Goal: Information Seeking & Learning: Learn about a topic

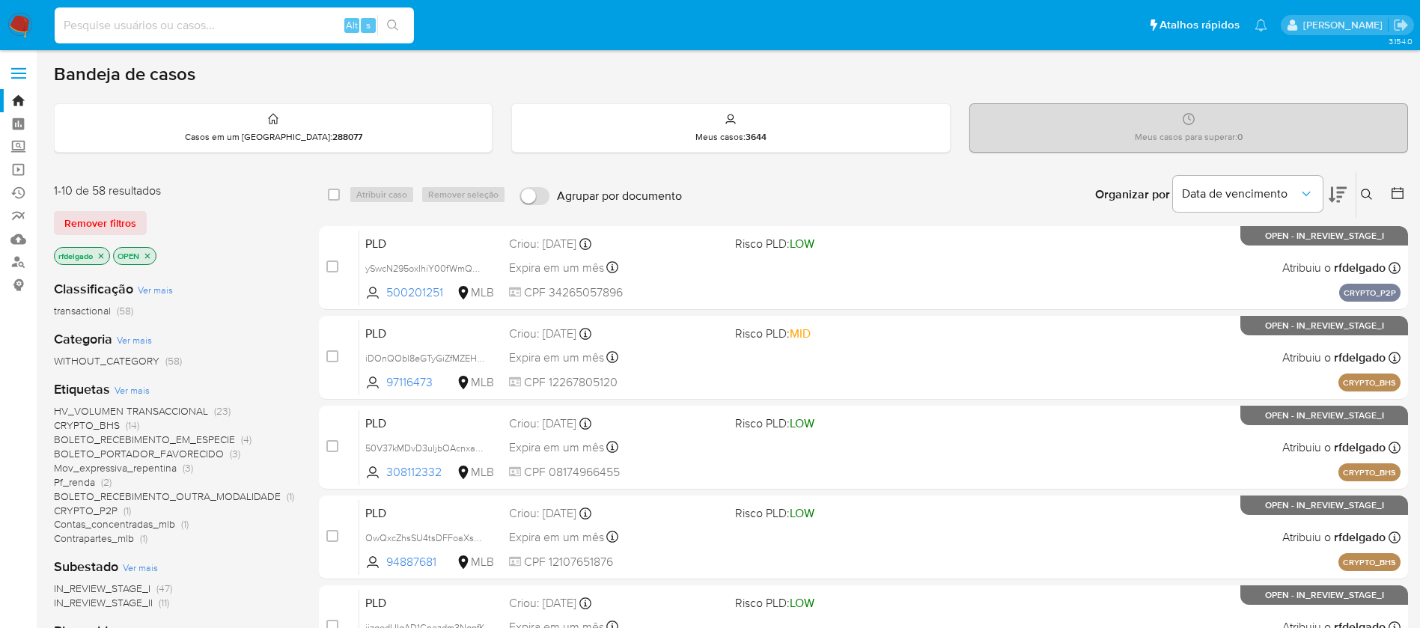
click at [290, 23] on input at bounding box center [234, 25] width 359 height 19
paste input "NzphGs7M3gQjiM7L1OkzfWaq"
type input "NzphGs7M3gQjiM7L1OkzfWaq"
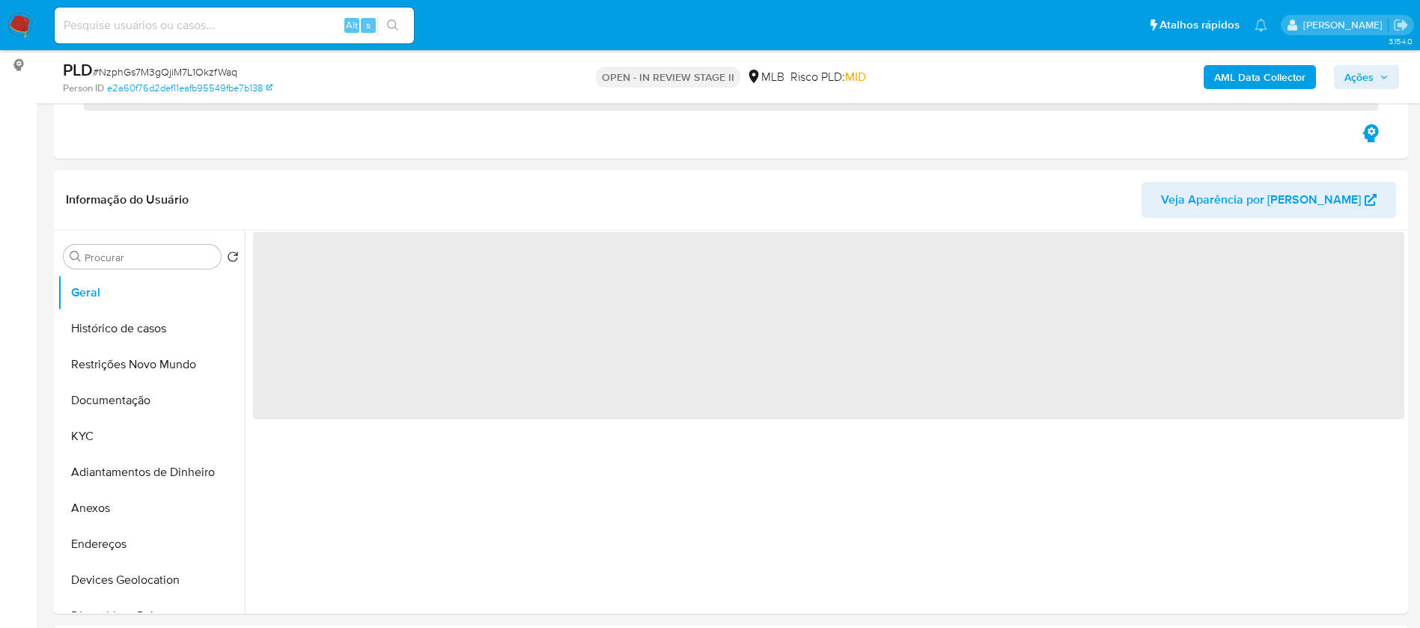
scroll to position [225, 0]
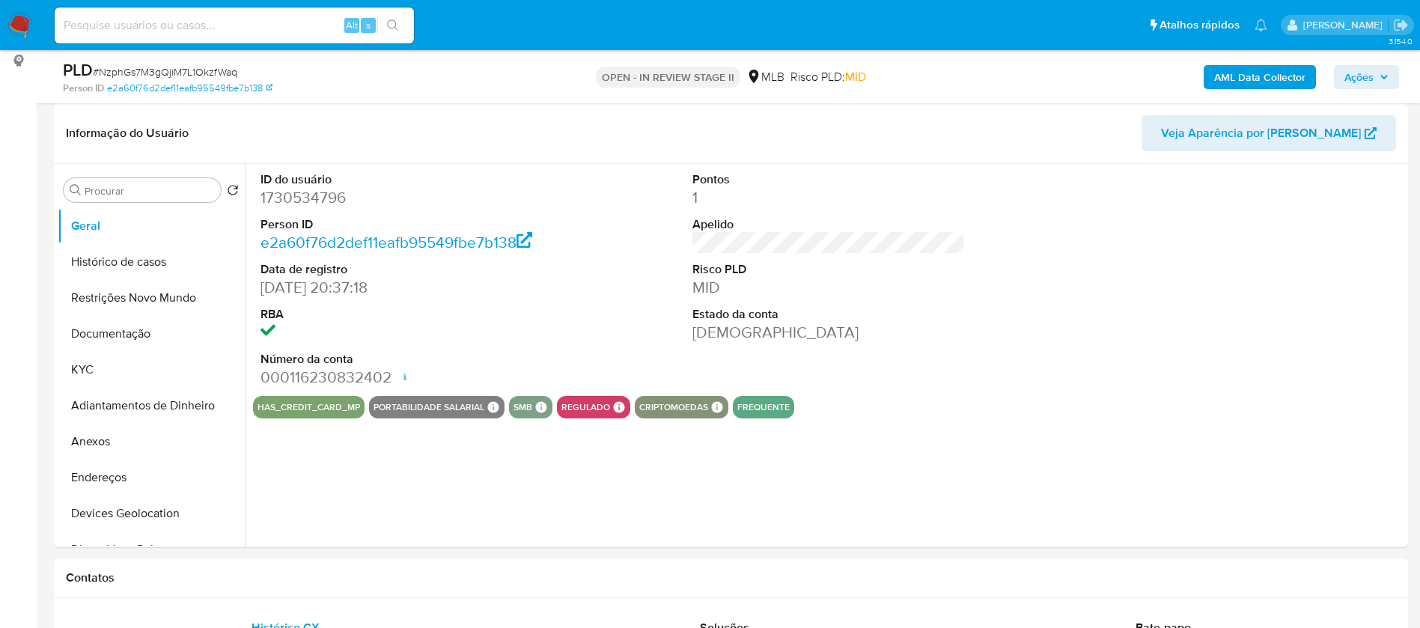
select select "10"
click at [99, 372] on button "KYC" at bounding box center [145, 370] width 175 height 36
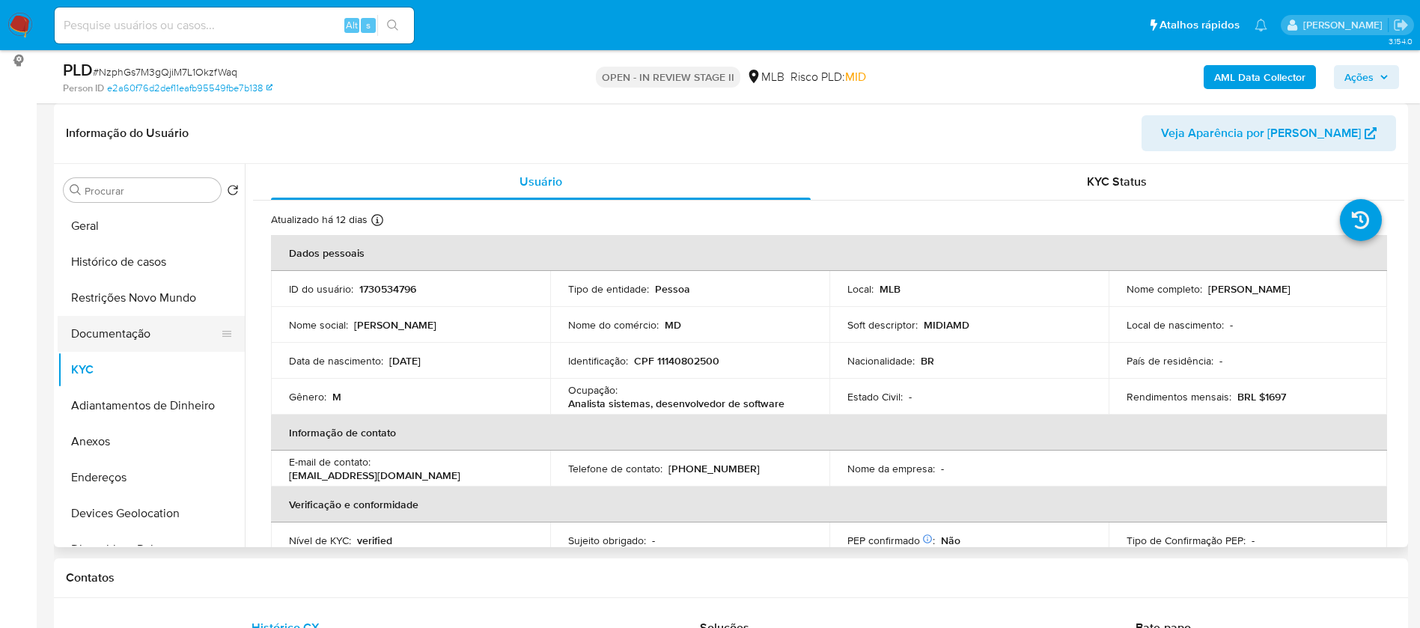
click at [106, 340] on button "Documentação" at bounding box center [145, 334] width 175 height 36
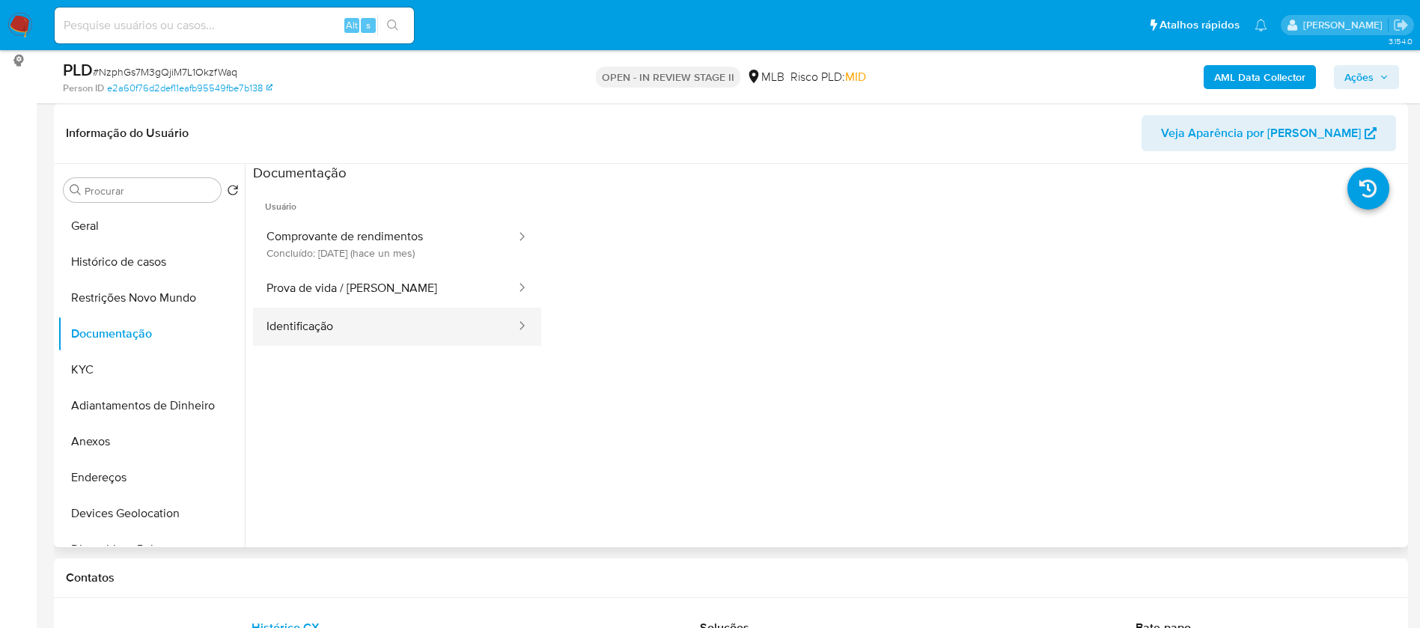
click at [358, 326] on button "Identificação" at bounding box center [385, 327] width 264 height 38
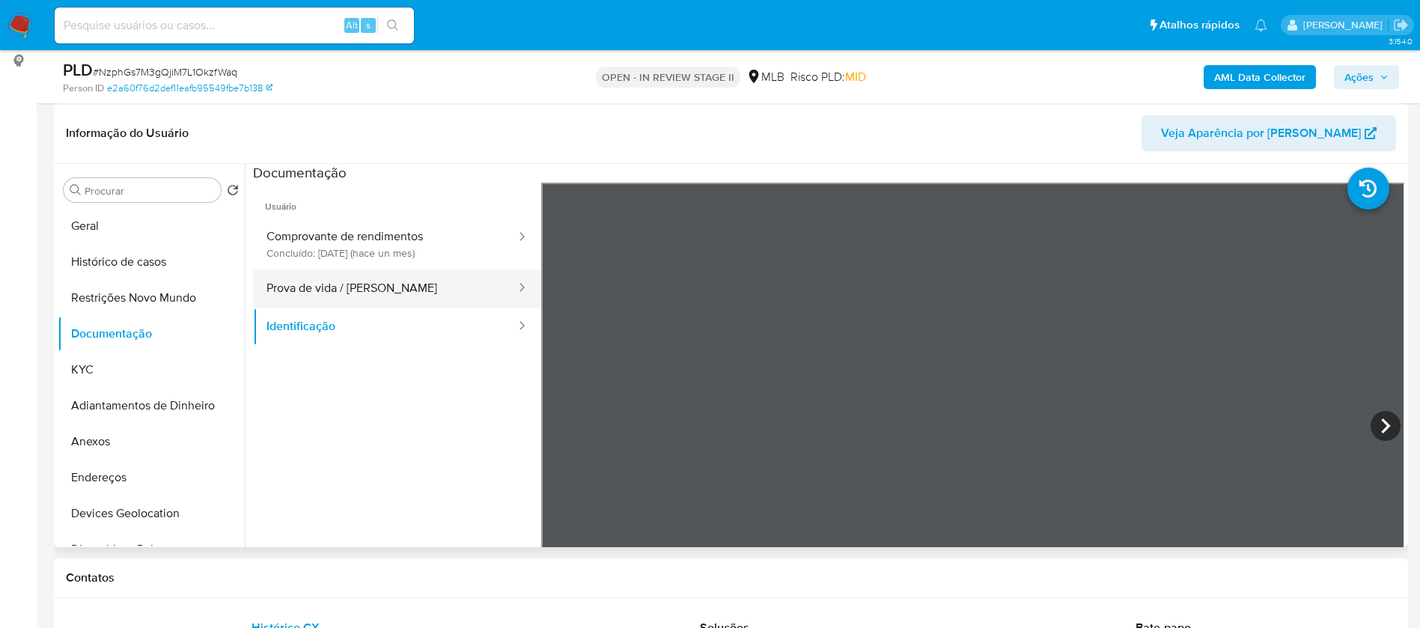
click at [375, 288] on button "Prova de vida / Selfie" at bounding box center [385, 288] width 264 height 38
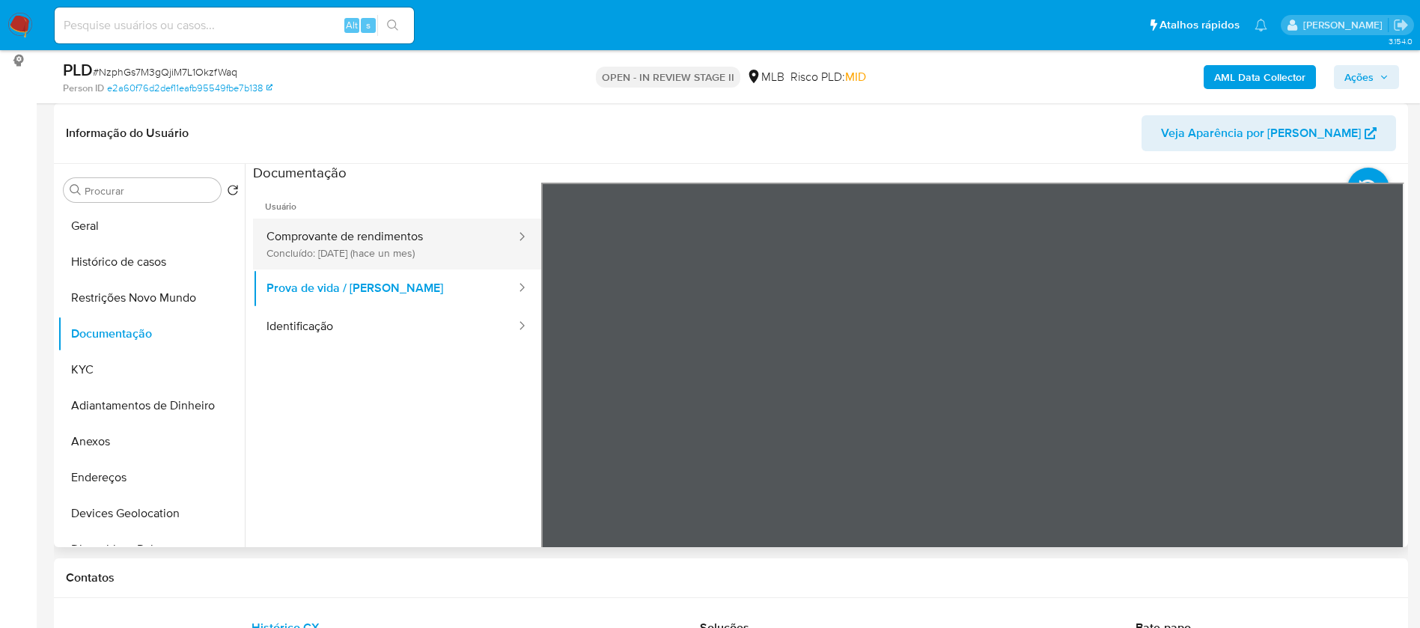
click at [388, 228] on button "Comprovante de rendimentos Concluído: 16/07/2025 (hace un mes)" at bounding box center [385, 244] width 264 height 51
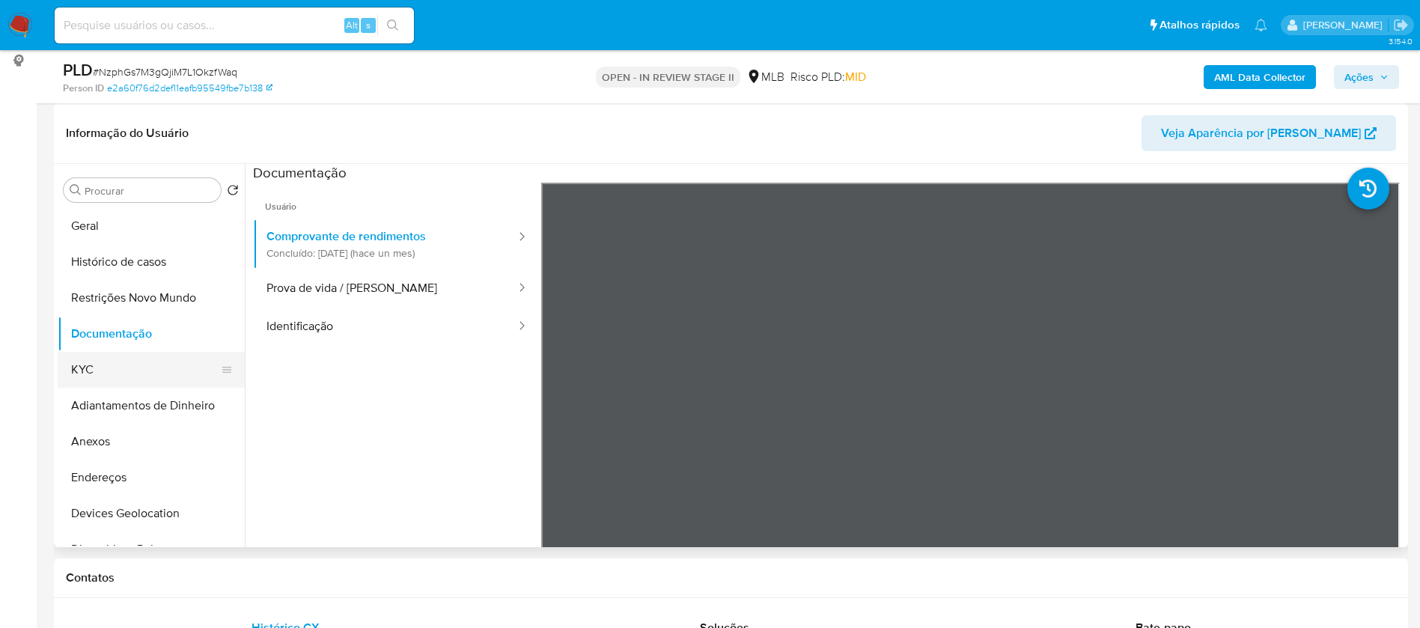
click at [116, 364] on button "KYC" at bounding box center [145, 370] width 175 height 36
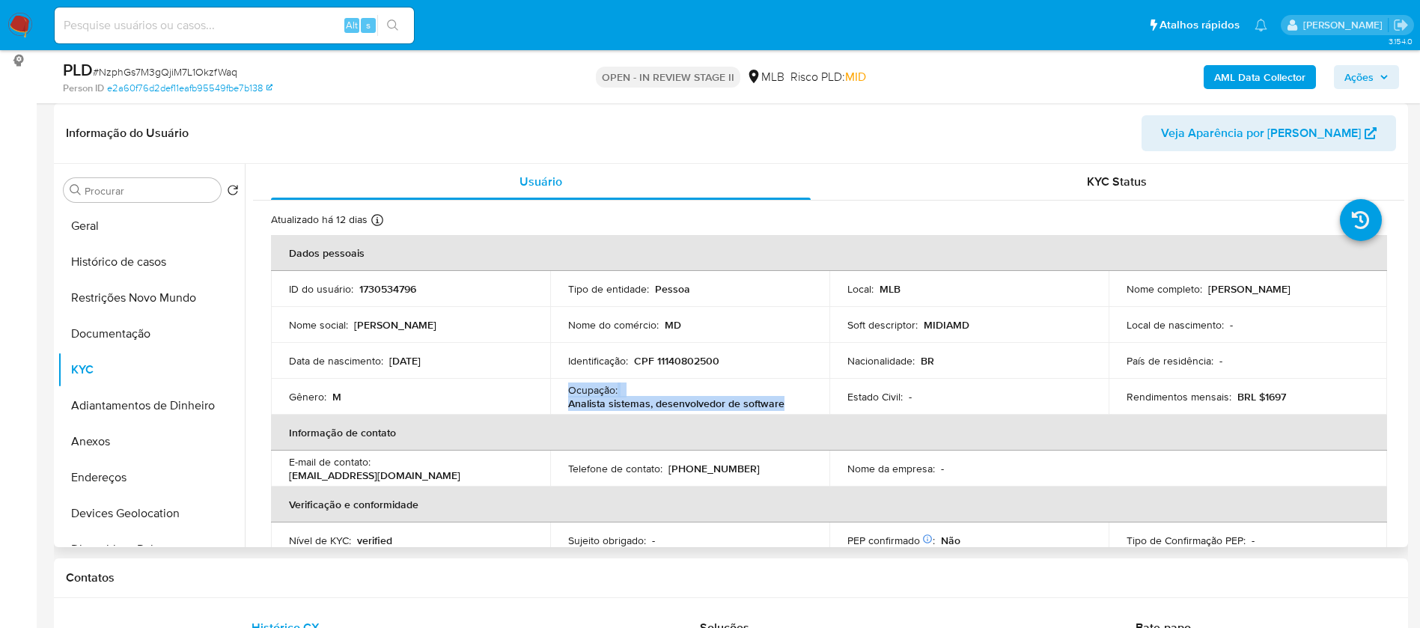
drag, startPoint x: 786, startPoint y: 403, endPoint x: 564, endPoint y: 389, distance: 222.0
click at [564, 389] on td "Ocupação : Analista sistemas, desenvolvedor de software" at bounding box center [689, 397] width 279 height 36
copy div "Ocupação : Analista sistemas, desenvolvedor de software"
click at [1281, 70] on b "AML Data Collector" at bounding box center [1259, 77] width 91 height 24
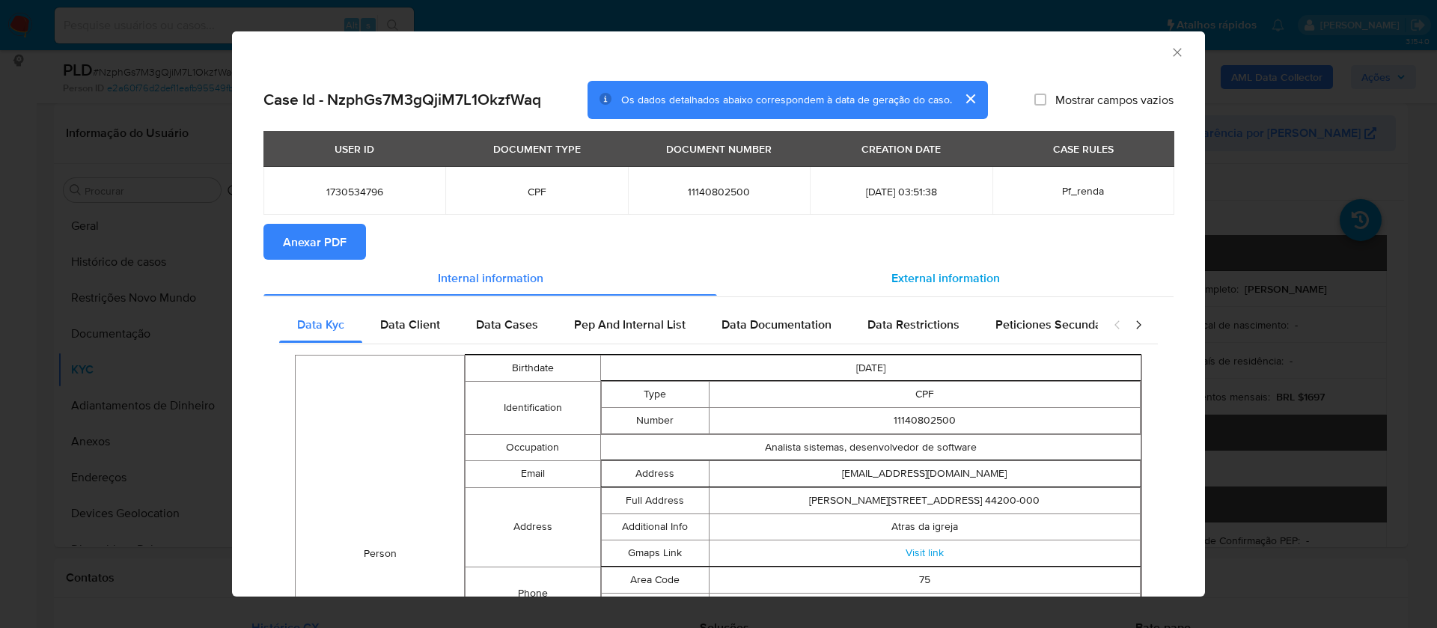
click at [950, 284] on span "External information" at bounding box center [945, 277] width 109 height 17
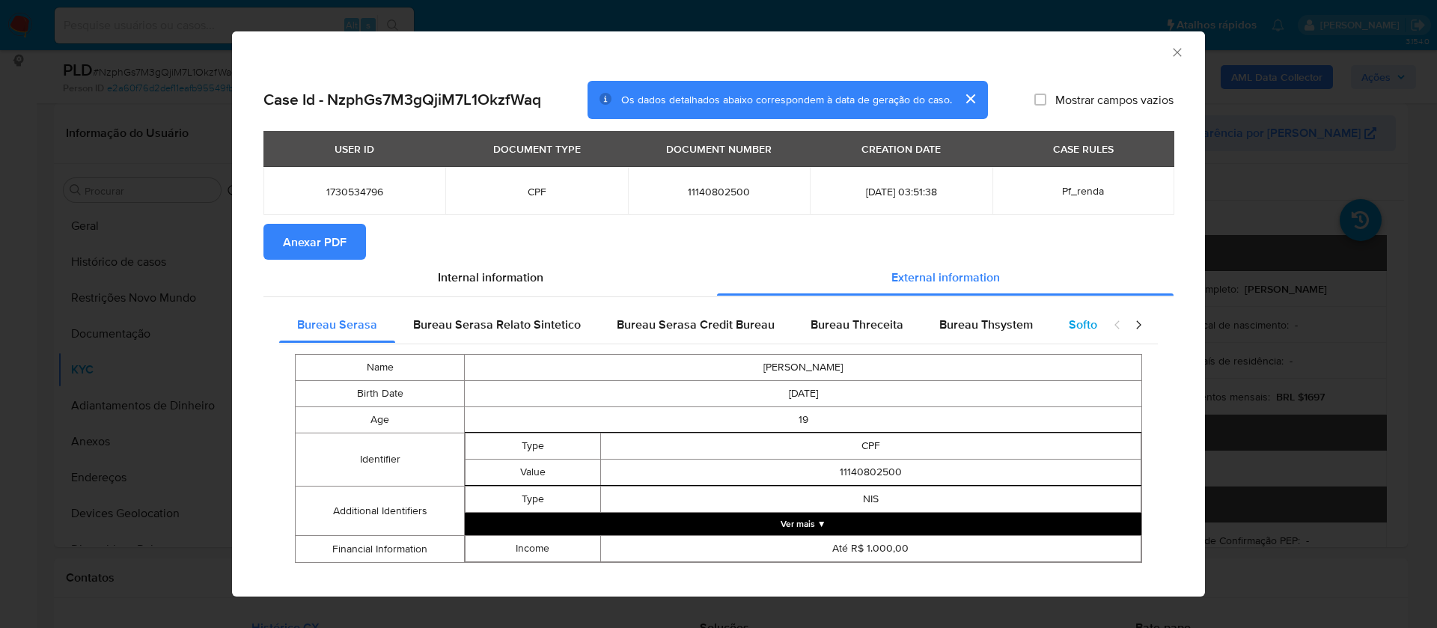
click at [1070, 322] on span "Softon" at bounding box center [1086, 324] width 35 height 17
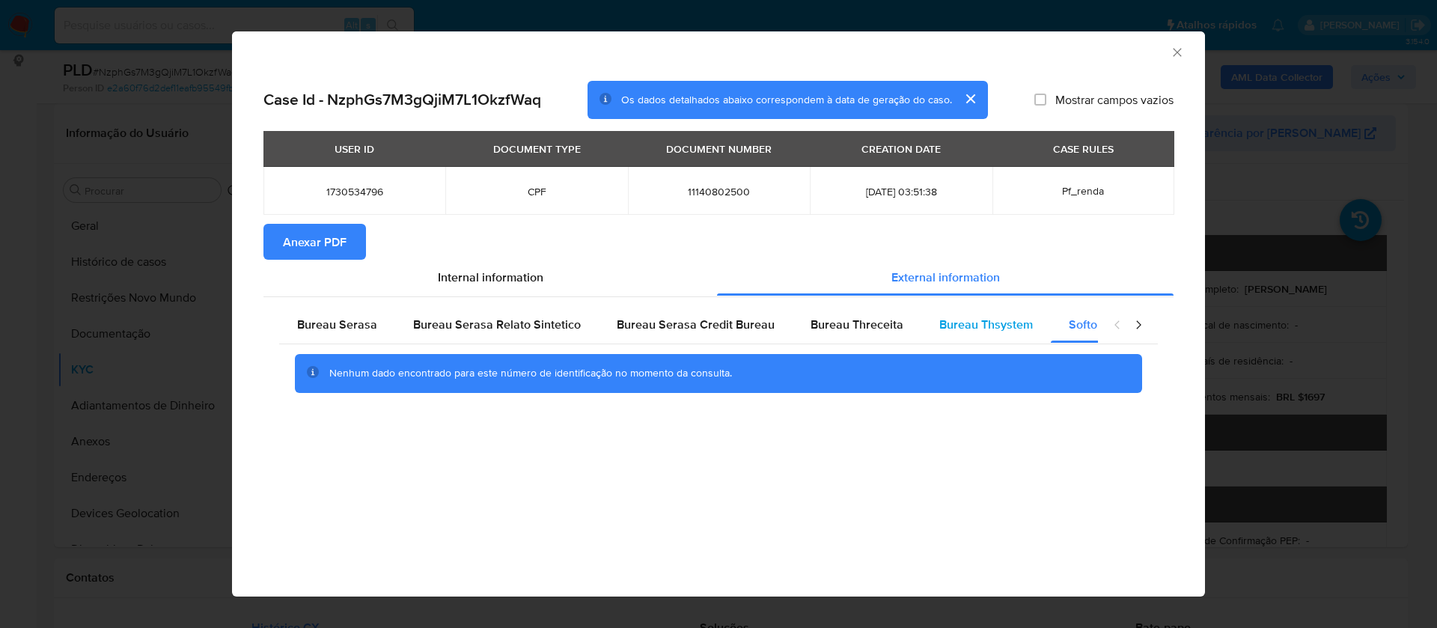
click at [994, 317] on span "Bureau Thsystem" at bounding box center [986, 324] width 94 height 17
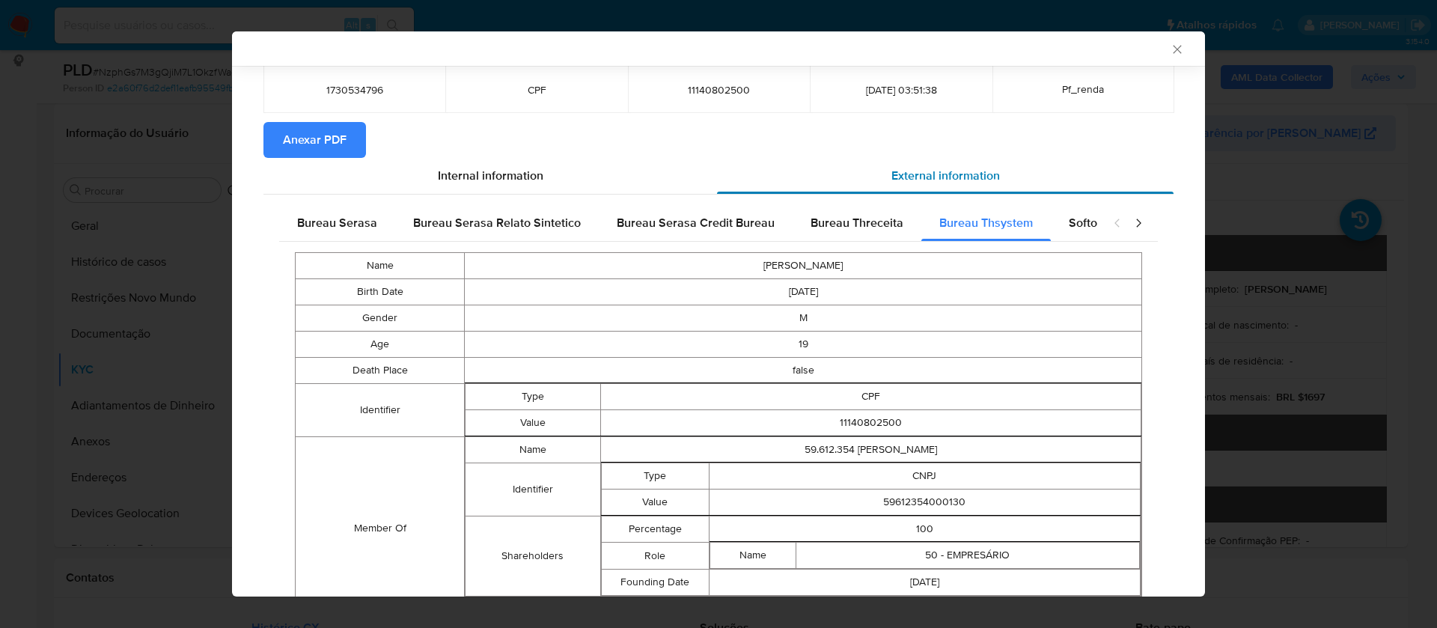
scroll to position [174, 0]
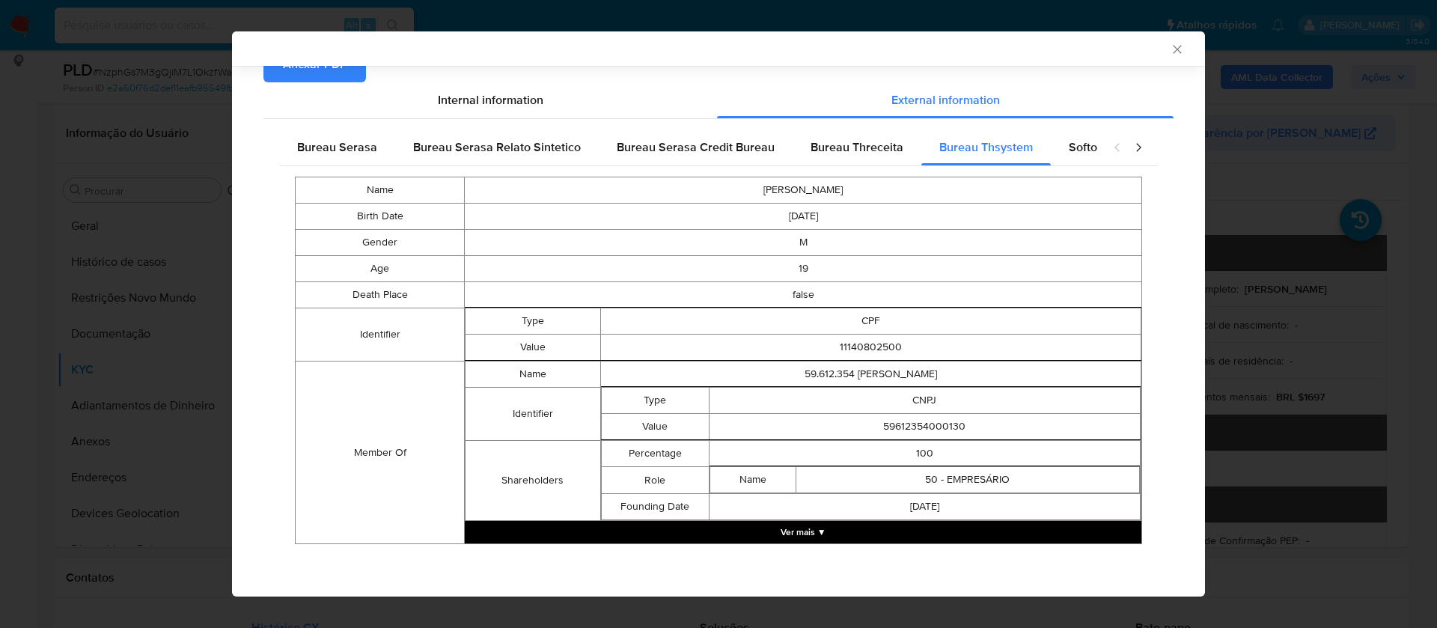
click at [933, 424] on td "59612354000130" at bounding box center [924, 427] width 431 height 26
copy td "59612354000130"
click at [825, 537] on button "Ver mais ▼" at bounding box center [803, 532] width 677 height 22
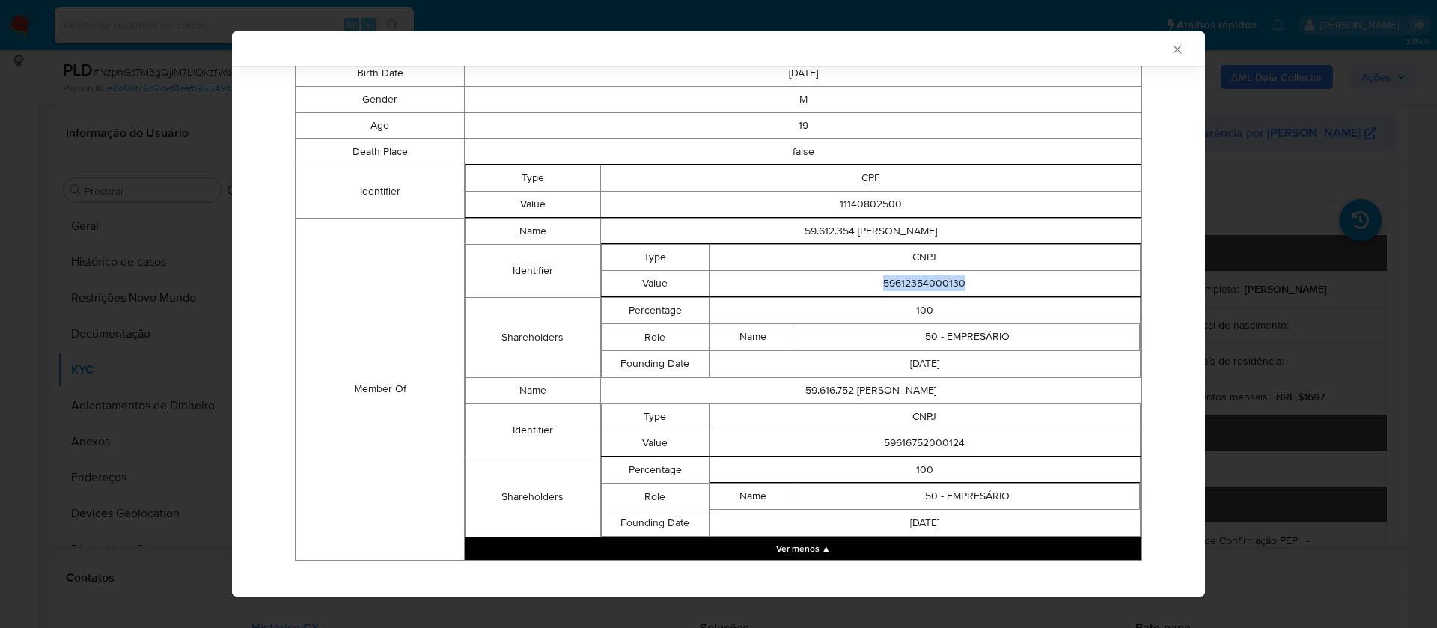
scroll to position [334, 0]
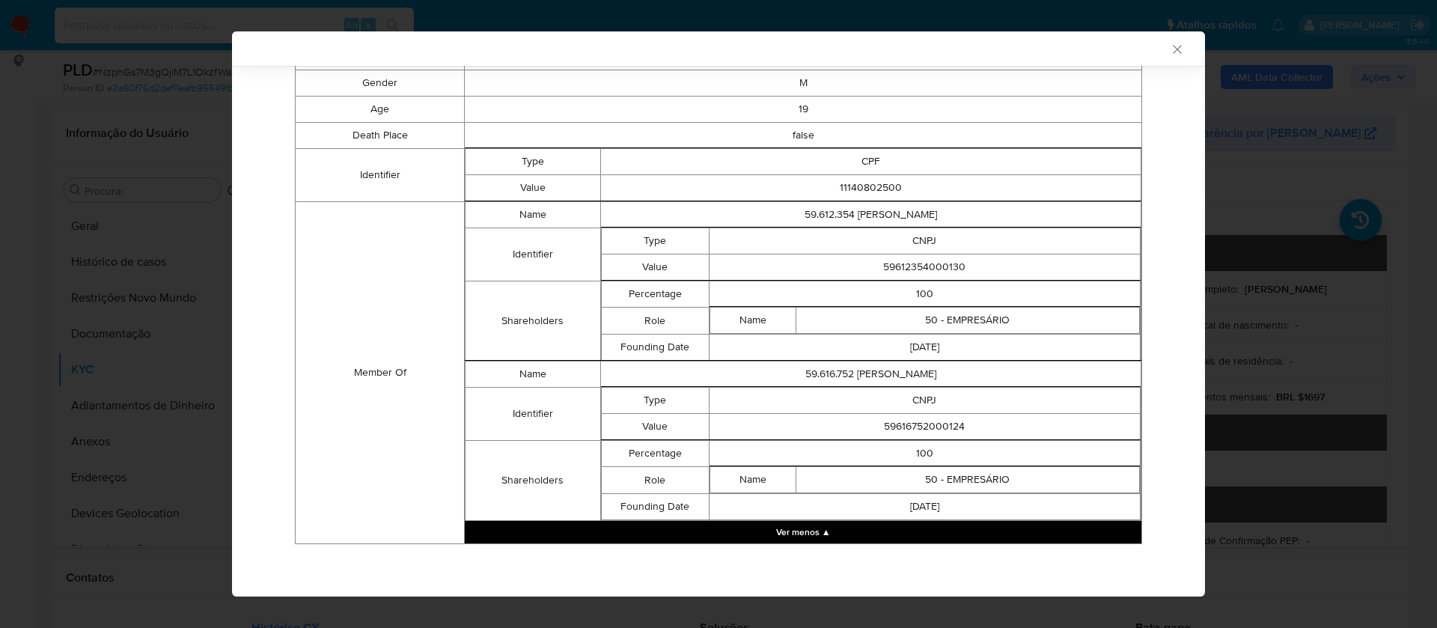
click at [915, 427] on td "59616752000124" at bounding box center [924, 427] width 431 height 26
copy td "59616752000124"
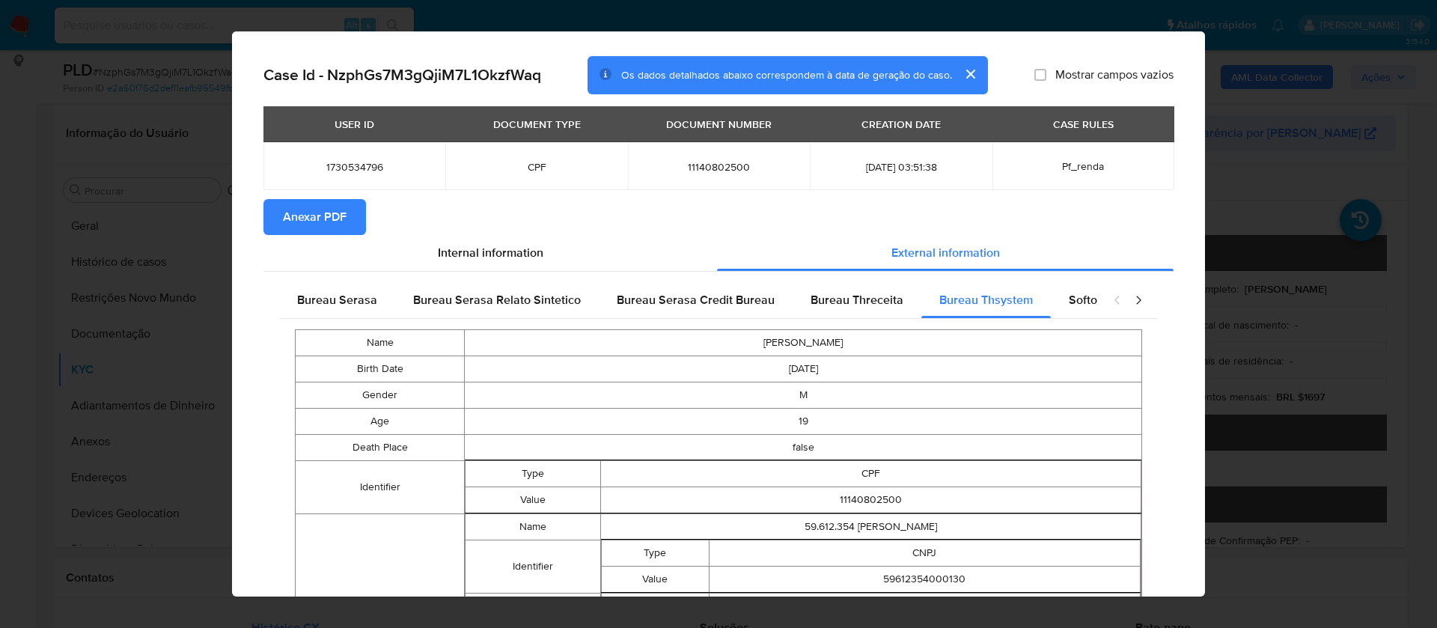
scroll to position [0, 0]
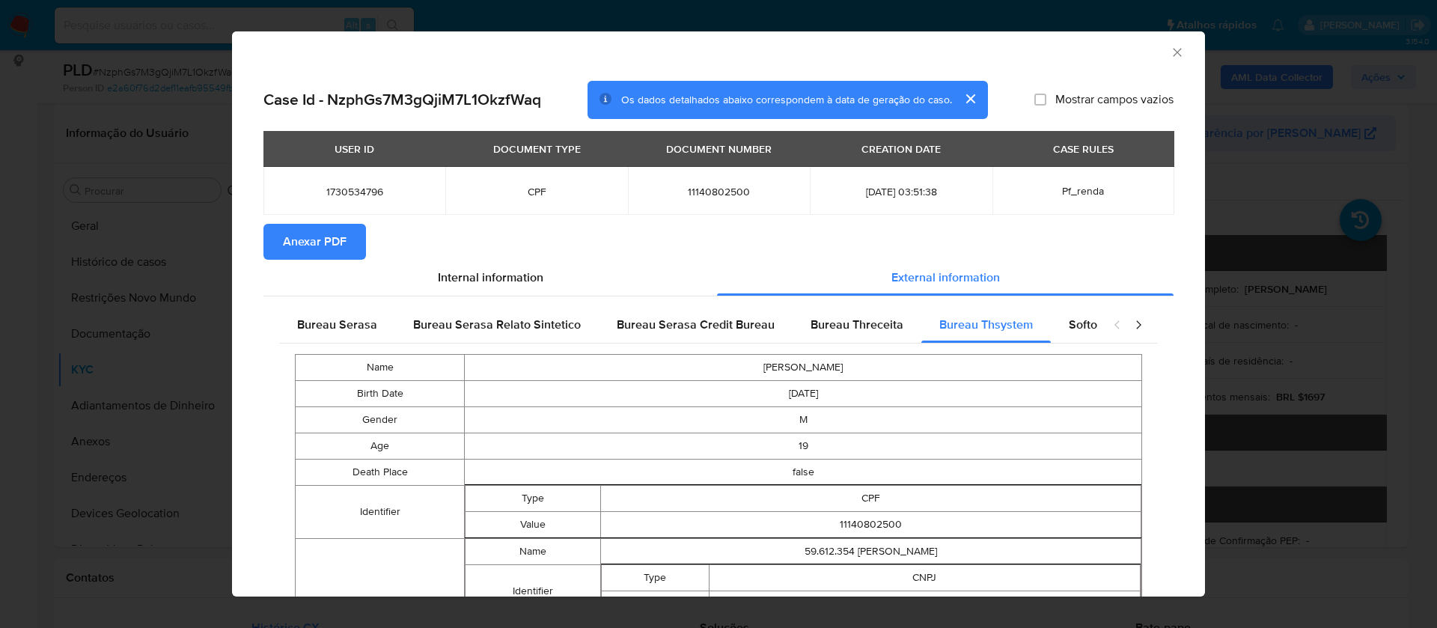
click at [1113, 98] on span "Mostrar campos vazios" at bounding box center [1114, 99] width 118 height 15
click at [1046, 98] on input "Mostrar campos vazios" at bounding box center [1040, 100] width 12 height 12
checkbox input "true"
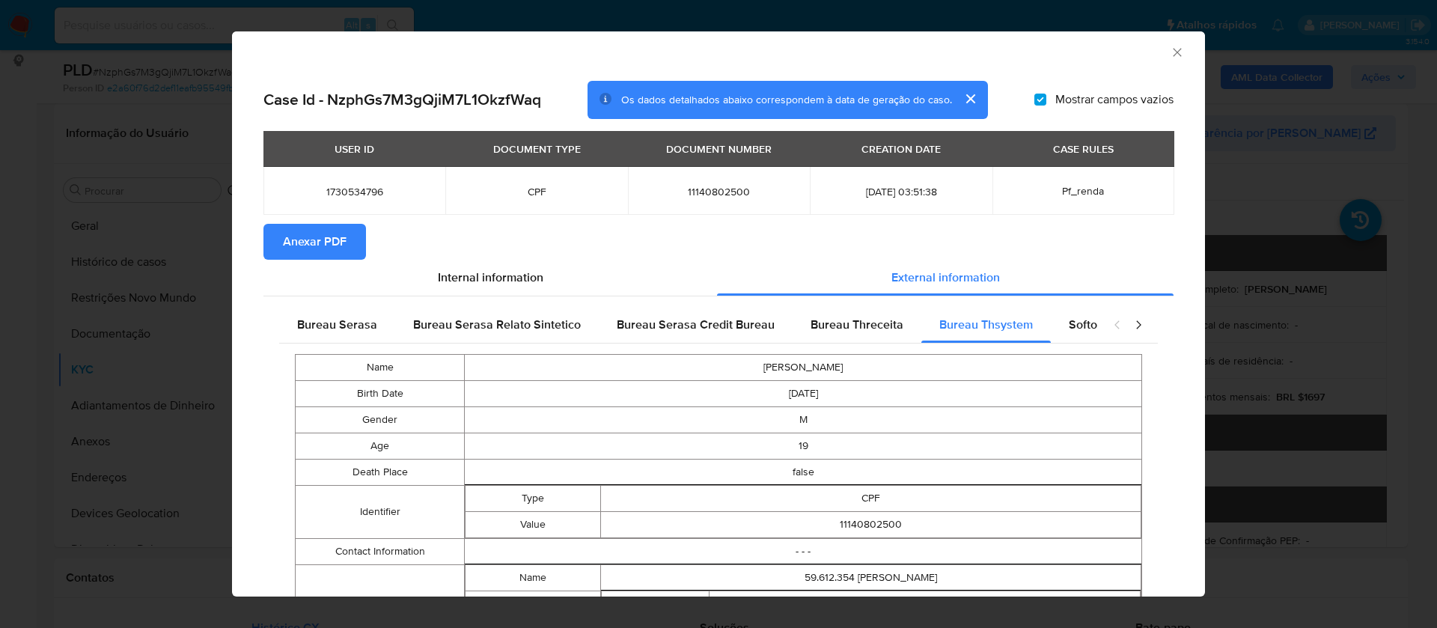
click at [331, 238] on span "Anexar PDF" at bounding box center [315, 241] width 64 height 33
click at [1170, 55] on icon "Fechar a janela" at bounding box center [1177, 52] width 15 height 15
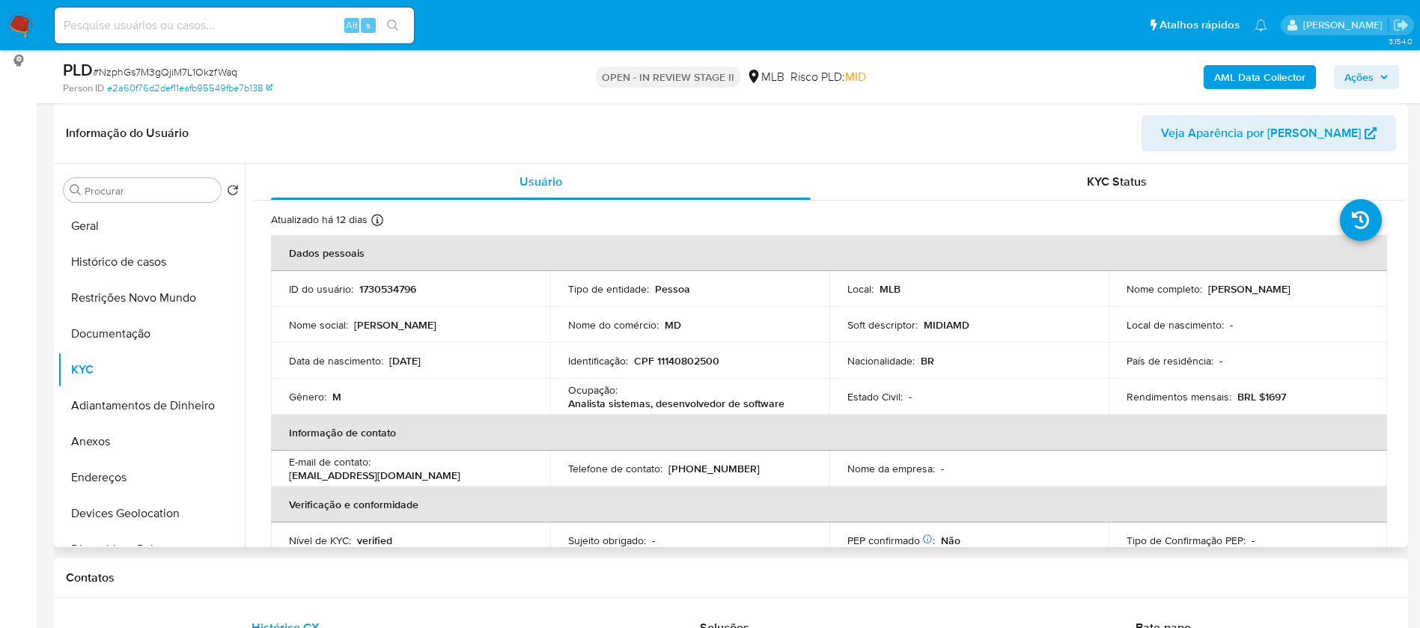
drag, startPoint x: 1338, startPoint y: 284, endPoint x: 1204, endPoint y: 287, distance: 134.0
click at [1204, 287] on div "Nome completo : Carlos Alexandre Pinto Filho" at bounding box center [1247, 288] width 243 height 13
copy p "Carlos Alexandre Pinto Filho"
click at [407, 290] on p "1730534796" at bounding box center [387, 288] width 57 height 13
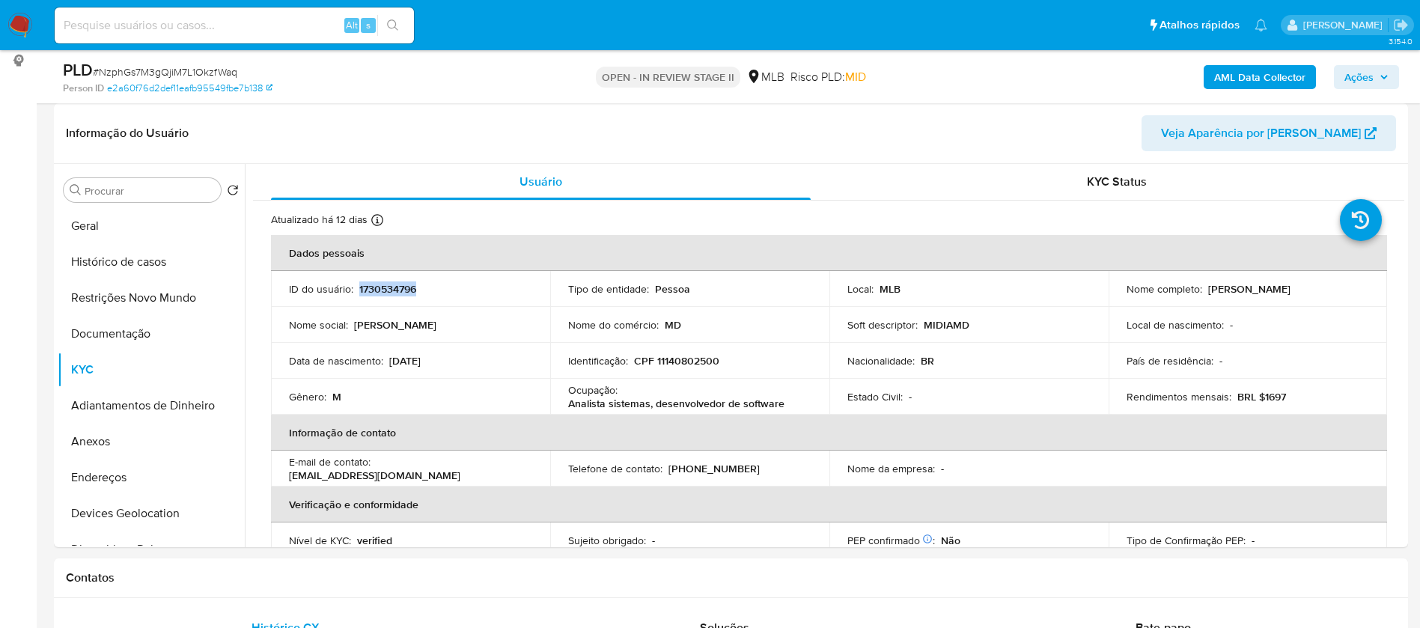
copy p "1730534796"
click at [102, 220] on button "Geral" at bounding box center [145, 226] width 175 height 36
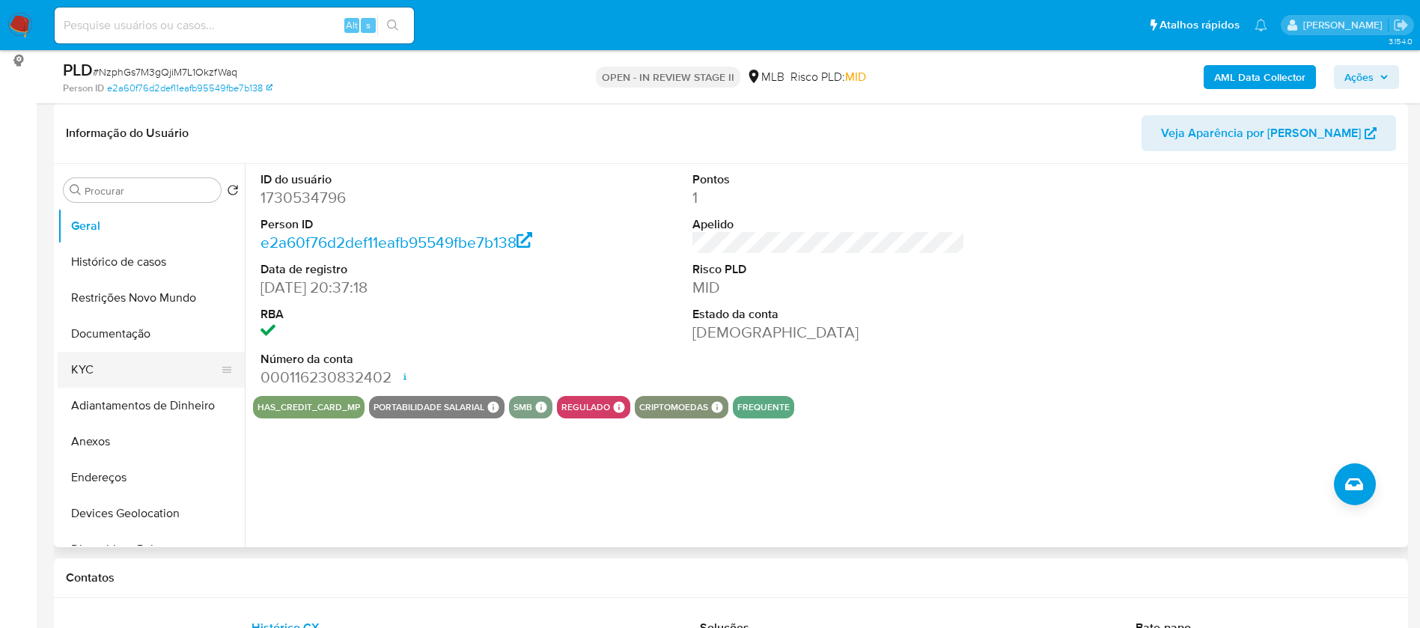
click at [103, 364] on button "KYC" at bounding box center [145, 370] width 175 height 36
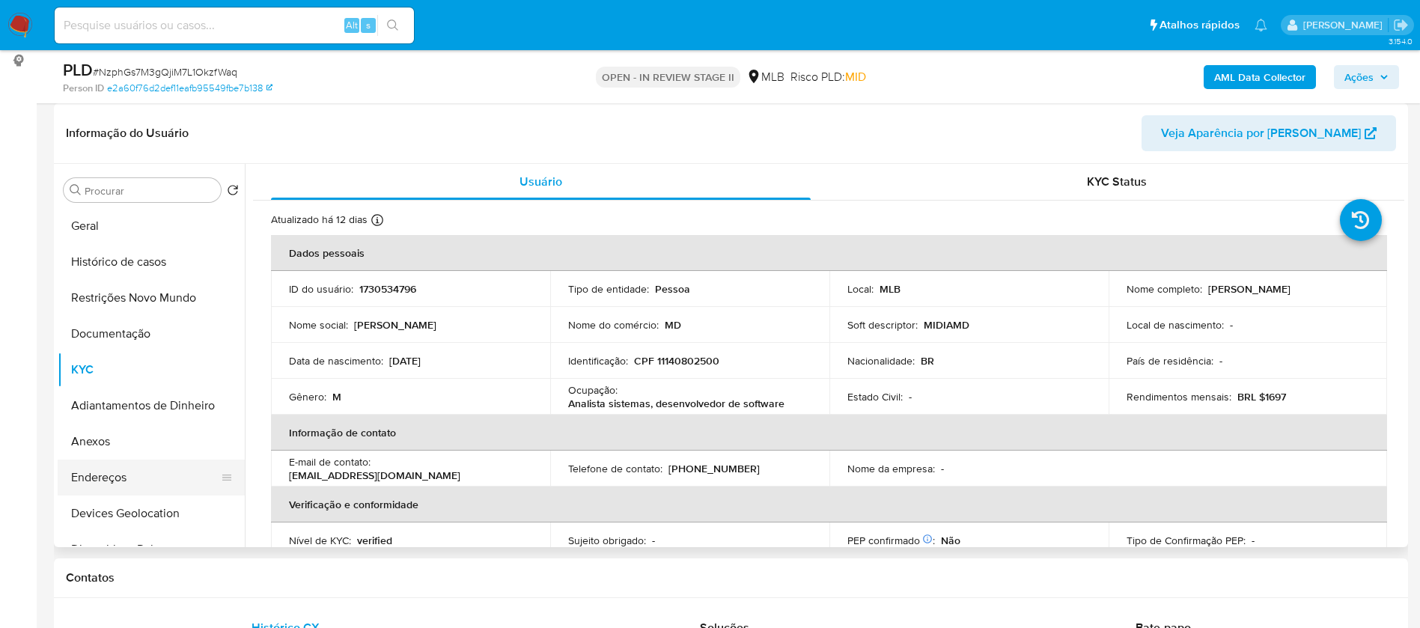
click at [145, 468] on button "Endereços" at bounding box center [145, 478] width 175 height 36
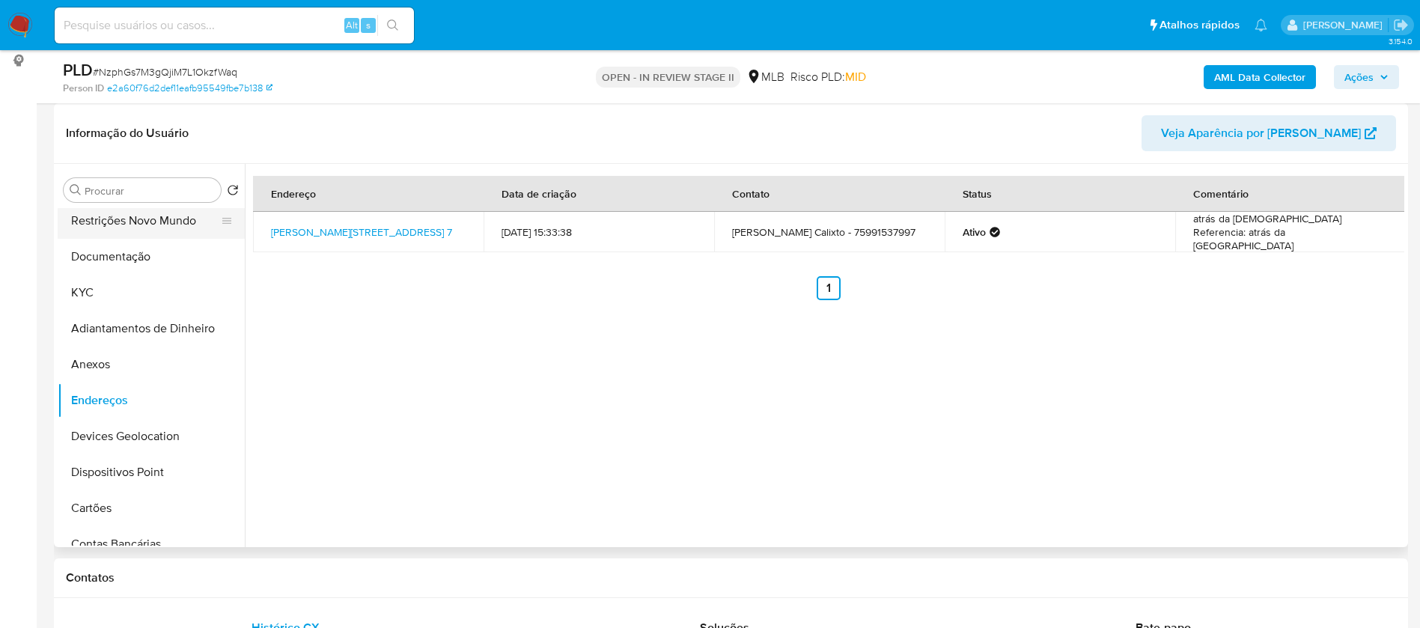
scroll to position [112, 0]
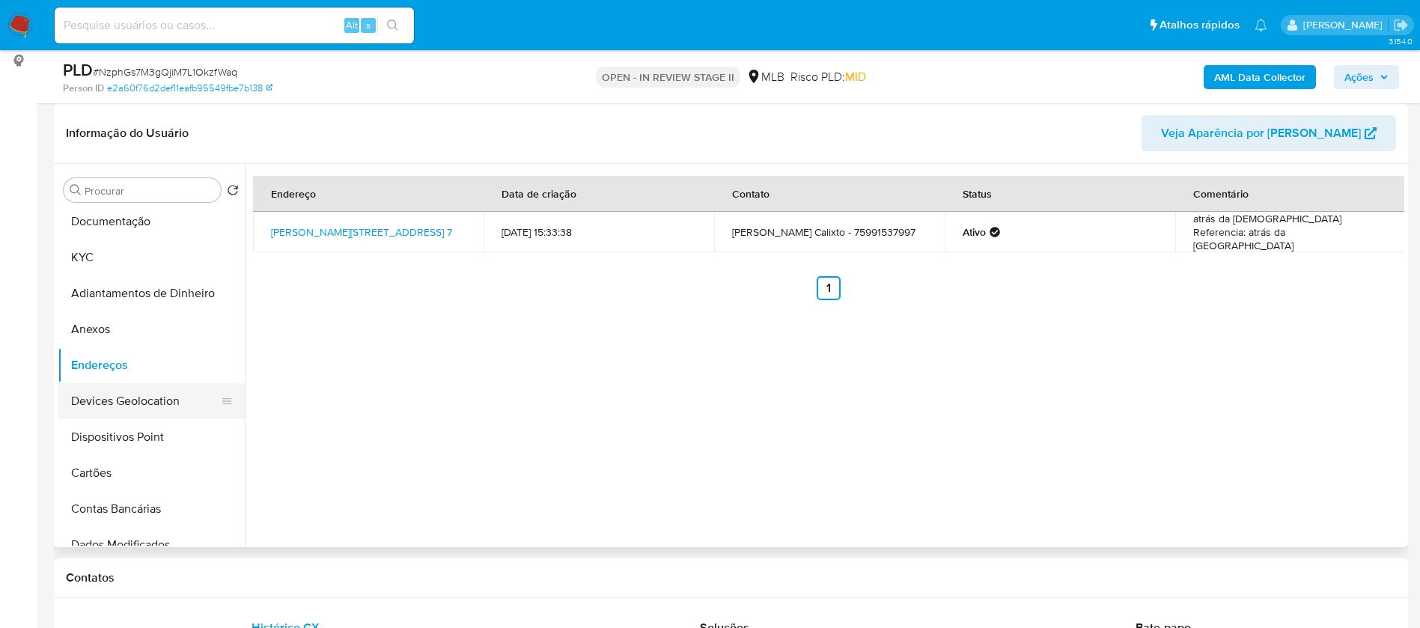
click at [162, 402] on button "Devices Geolocation" at bounding box center [145, 401] width 175 height 36
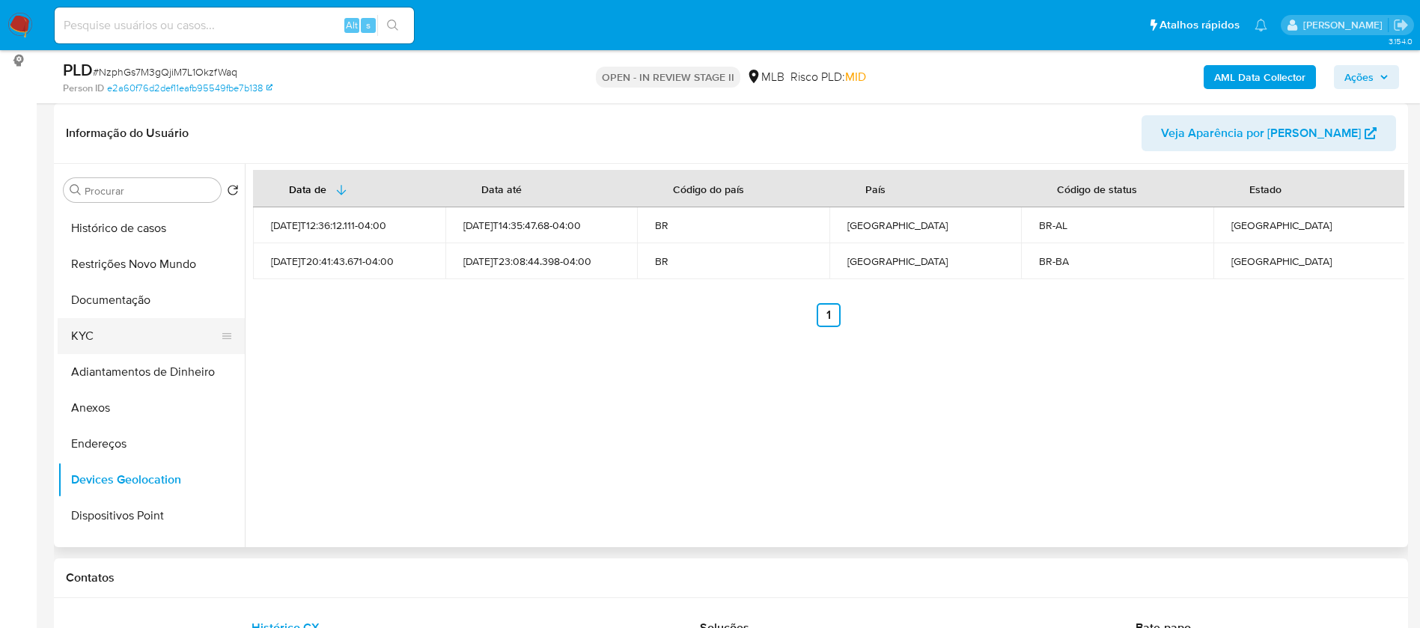
scroll to position [0, 0]
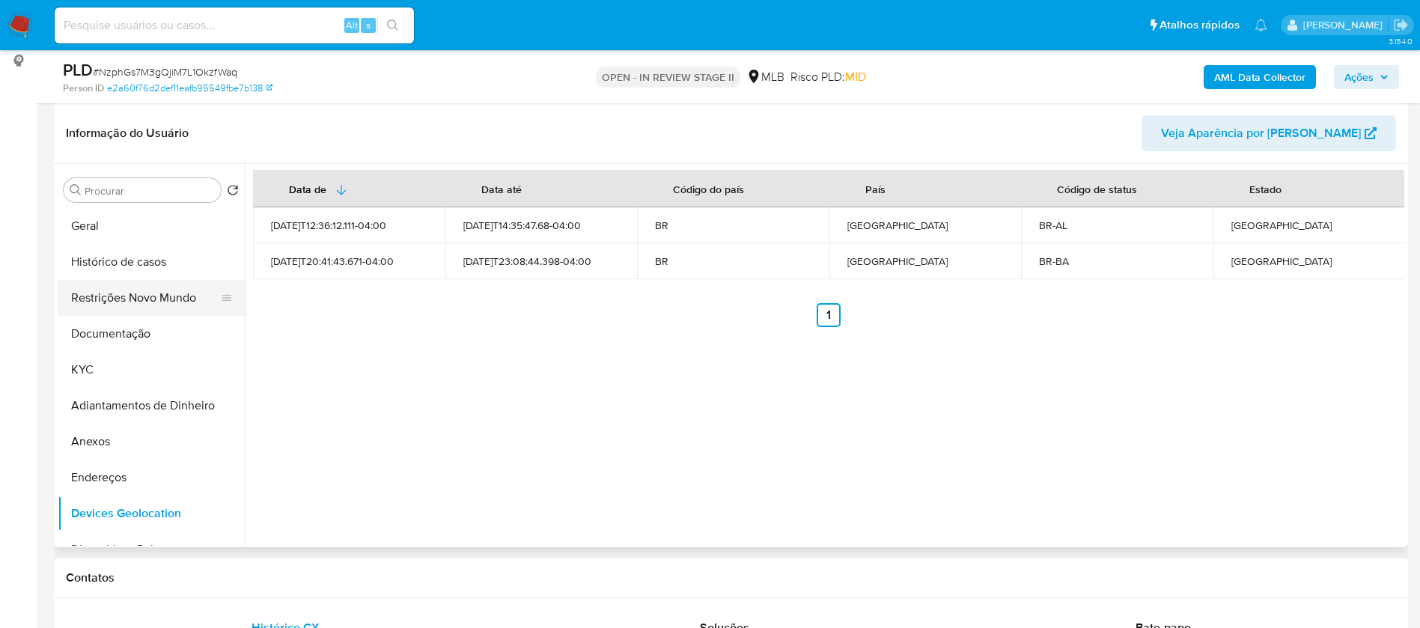
click at [169, 298] on button "Restrições Novo Mundo" at bounding box center [145, 298] width 175 height 36
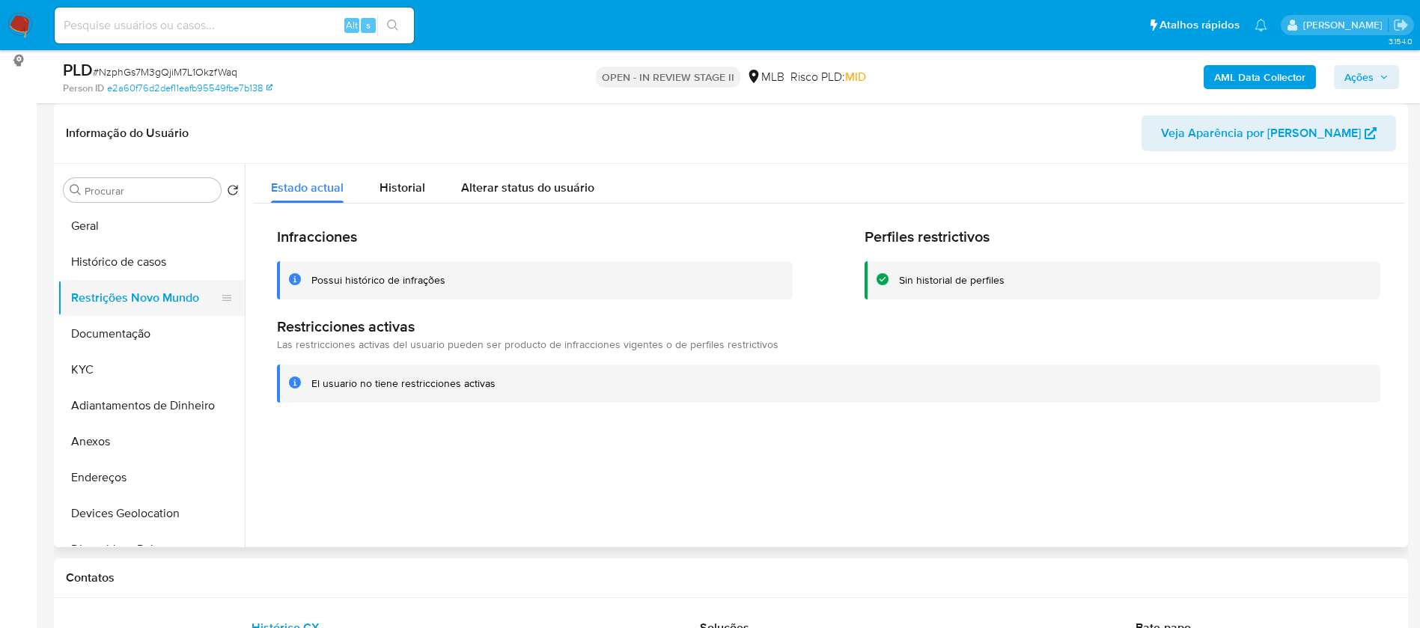
scroll to position [112, 0]
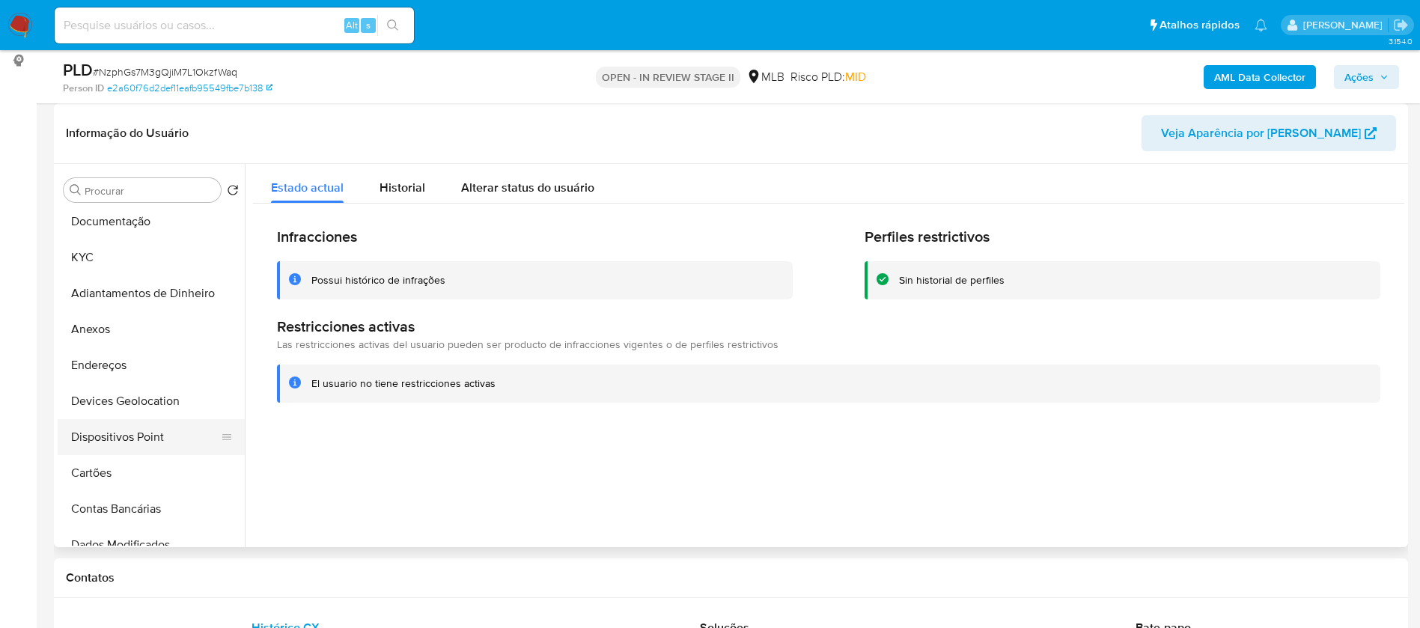
click at [157, 435] on button "Dispositivos Point" at bounding box center [145, 437] width 175 height 36
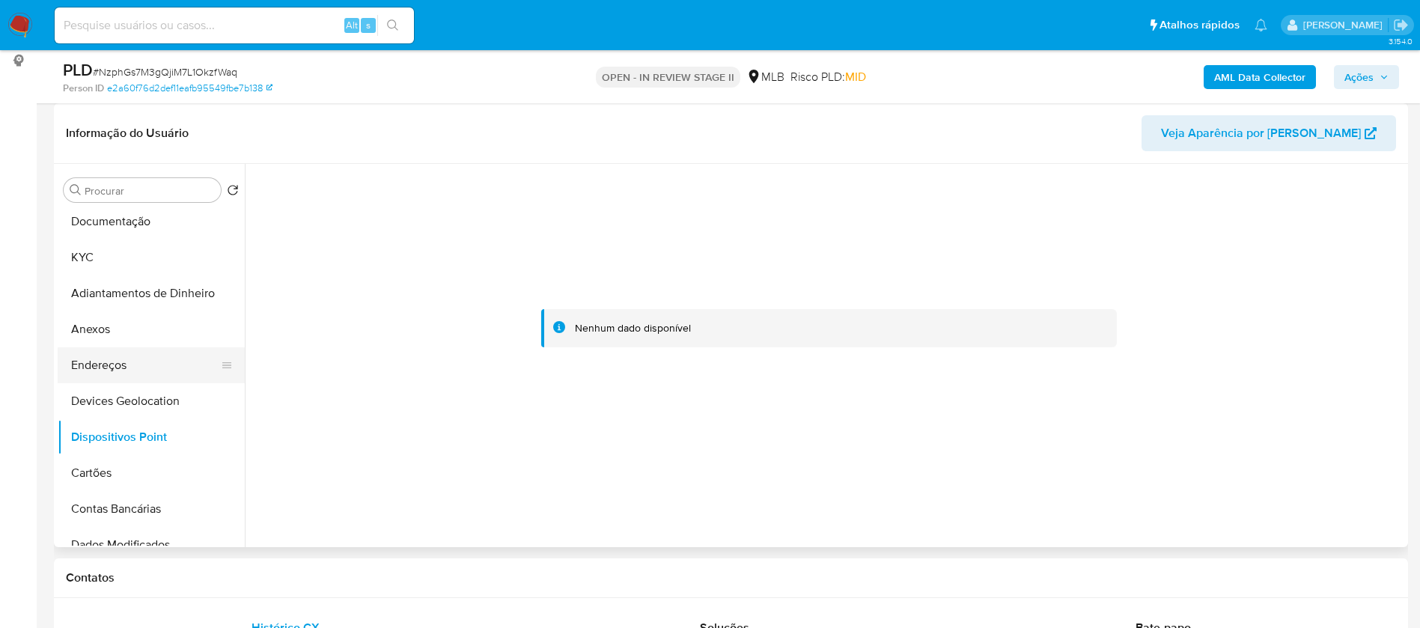
click at [156, 352] on button "Endereços" at bounding box center [145, 365] width 175 height 36
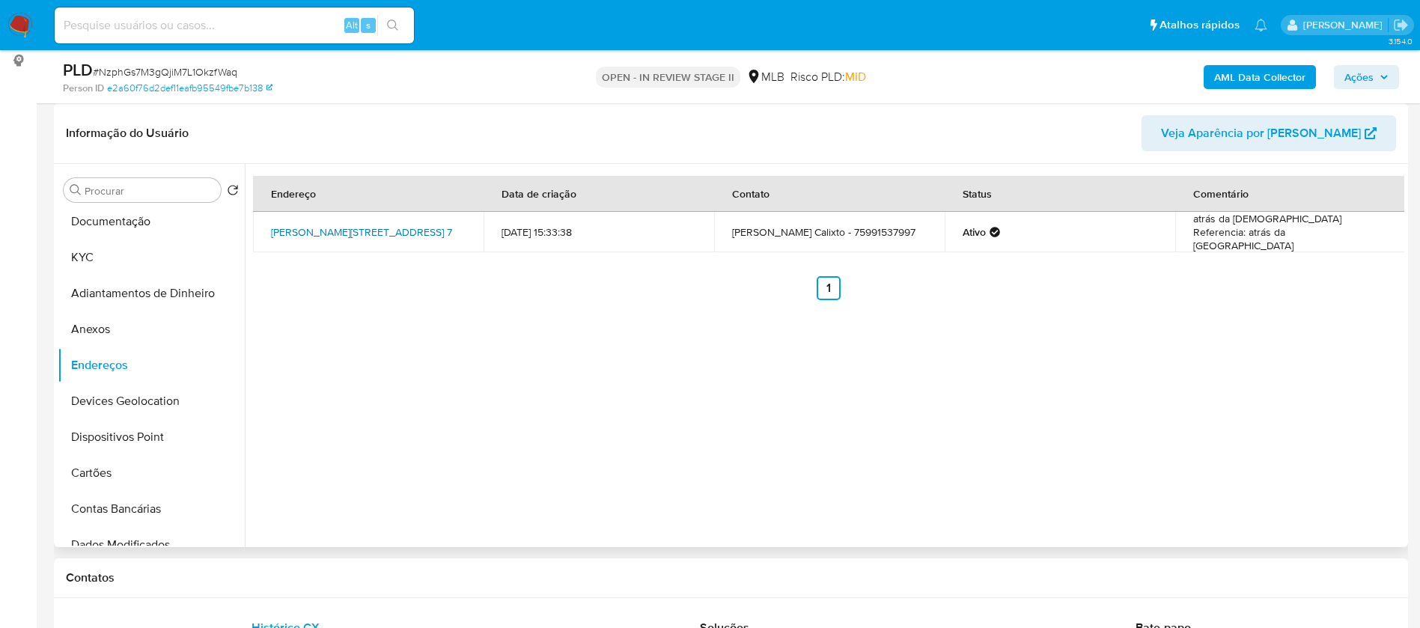
click at [367, 226] on link "Manoel Faustino 7, Santo Amaro, Bahia, 44200000, Brasil 7" at bounding box center [361, 232] width 181 height 15
